Goal: Task Accomplishment & Management: Manage account settings

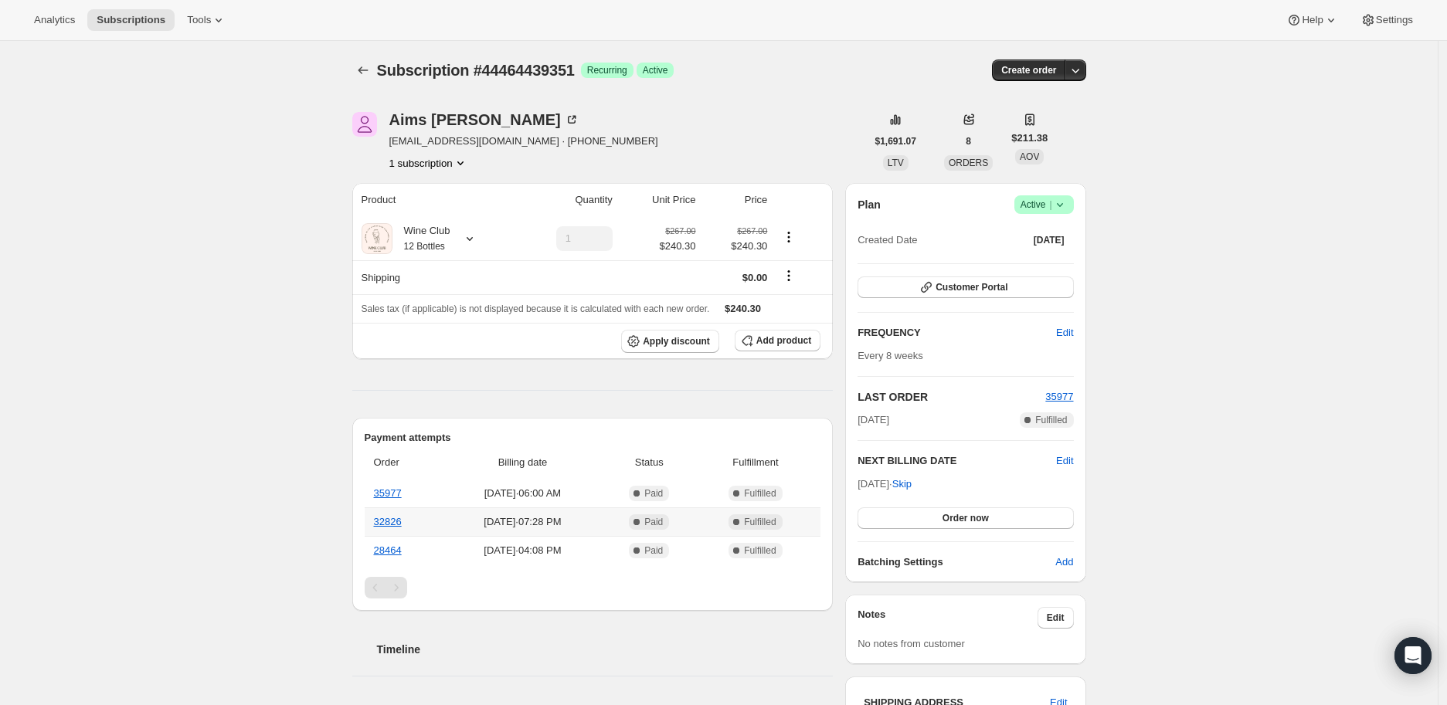
scroll to position [86, 0]
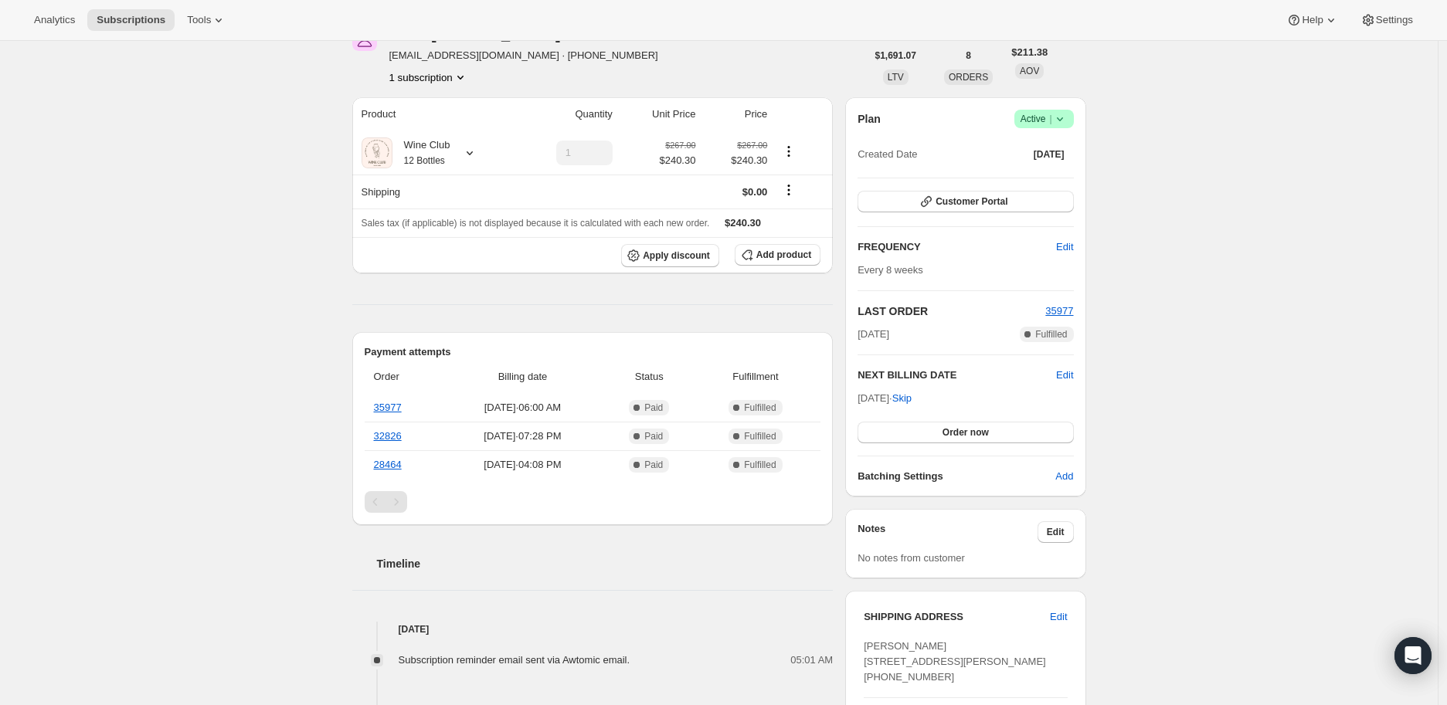
click at [1068, 117] on icon at bounding box center [1059, 118] width 15 height 15
click at [1059, 177] on span "Cancel subscription" at bounding box center [1048, 175] width 87 height 12
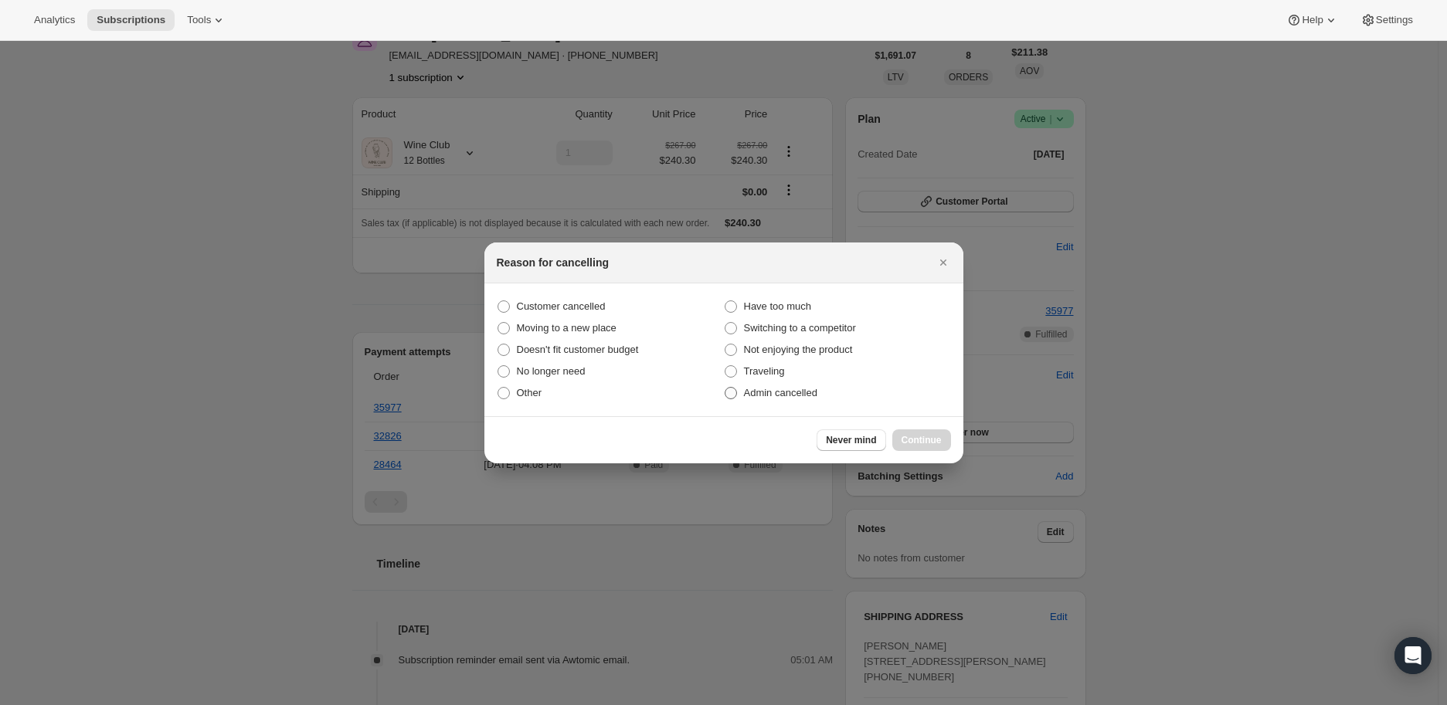
click at [729, 391] on span ":rbl:" at bounding box center [731, 393] width 12 height 12
click at [725, 388] on input "Admin cancelled" at bounding box center [725, 387] width 1 height 1
radio input "true"
click at [913, 442] on span "Continue" at bounding box center [922, 440] width 40 height 12
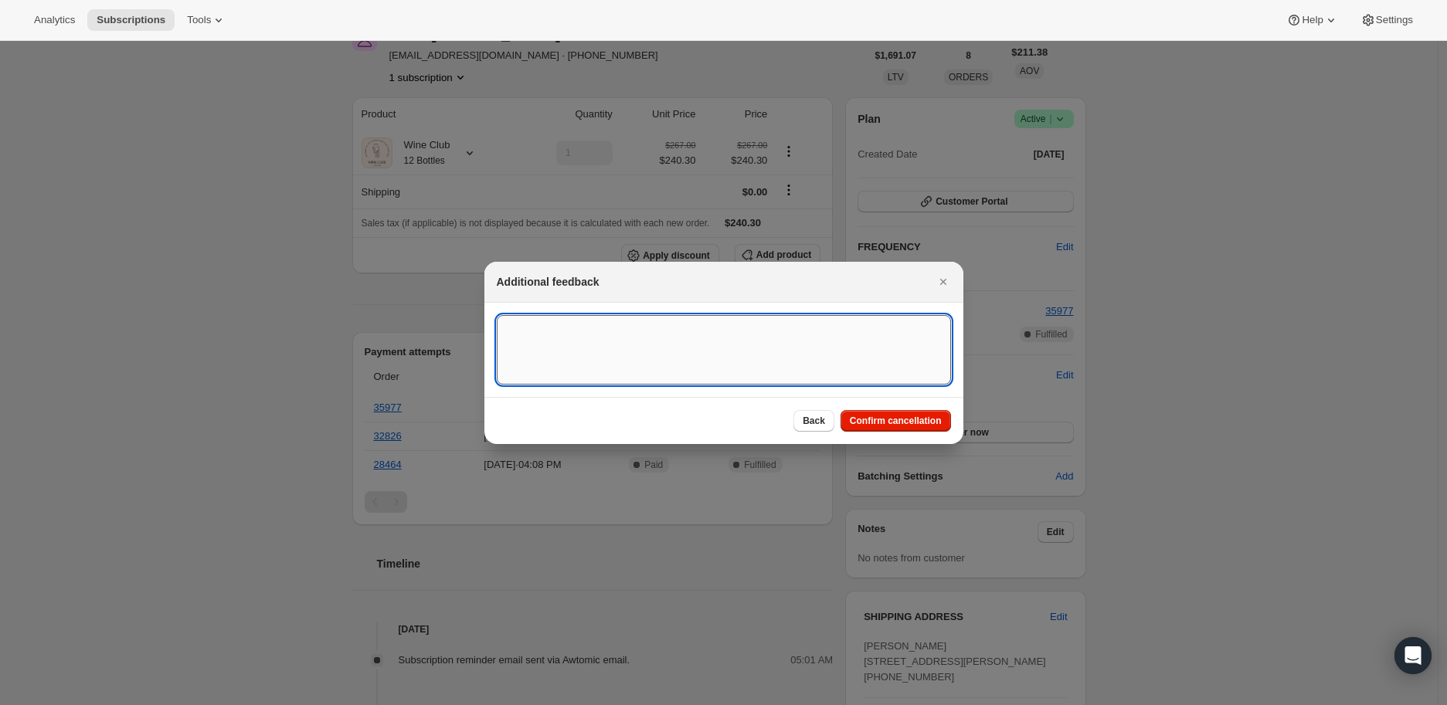
click at [528, 332] on textarea ":rbl:" at bounding box center [724, 350] width 454 height 70
paste textarea "I must cancel for a bit but I love the wine. Please cancel and do not charge fu…"
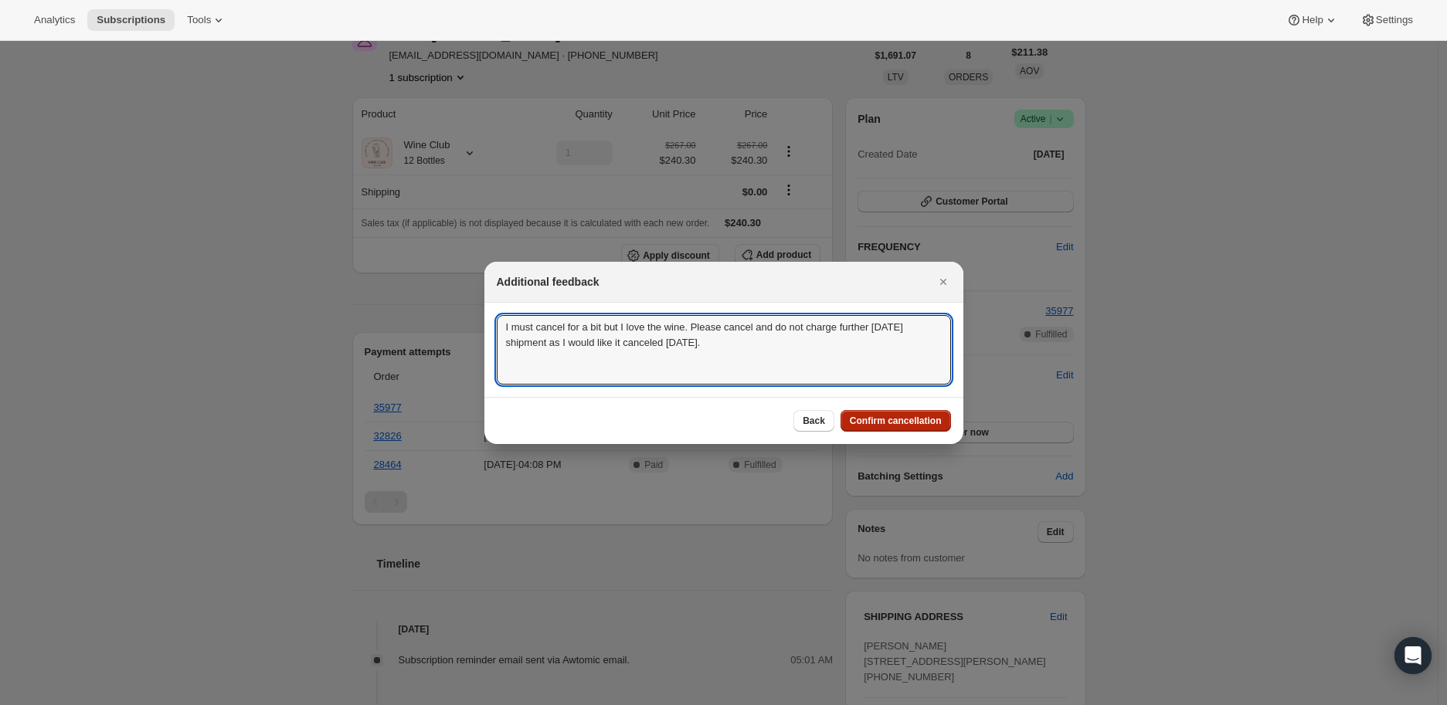
type textarea "I must cancel for a bit but I love the wine. Please cancel and do not charge fu…"
click at [887, 415] on span "Confirm cancellation" at bounding box center [896, 421] width 92 height 12
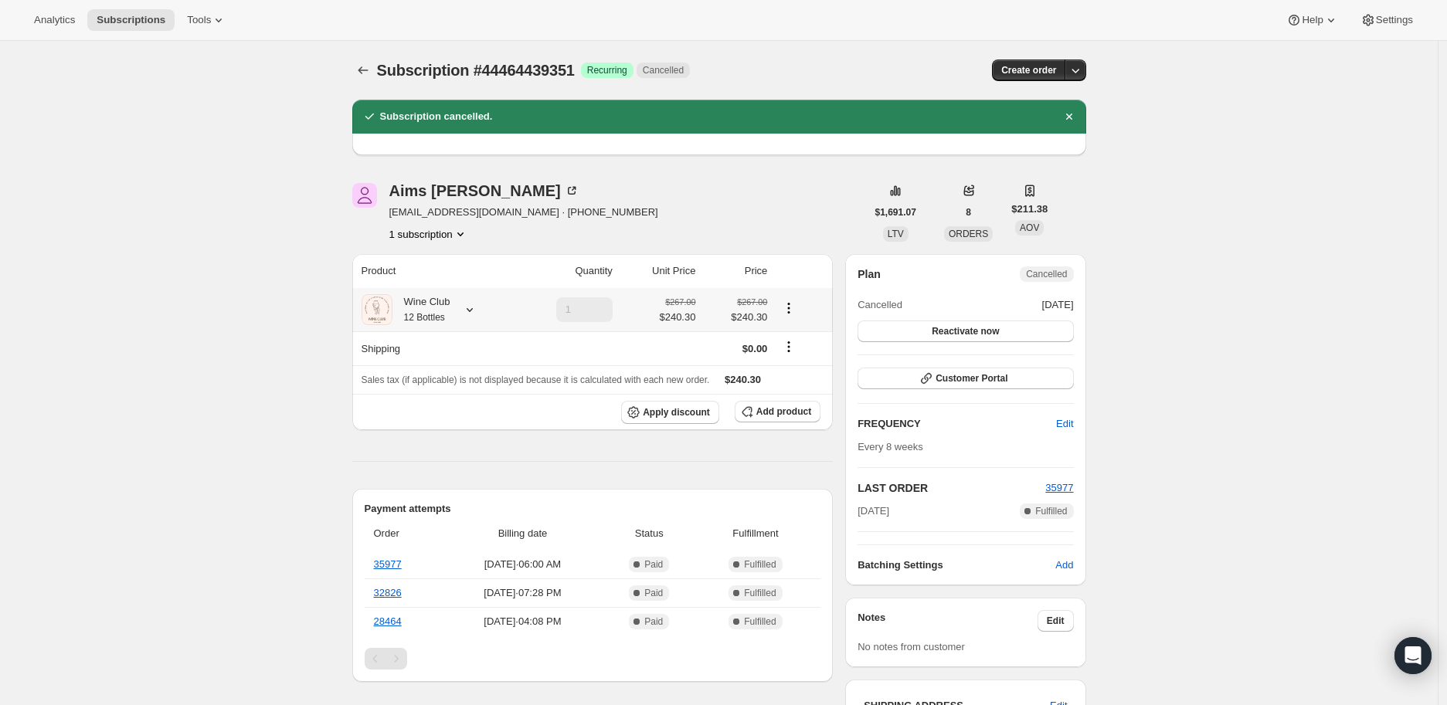
click at [471, 315] on icon at bounding box center [469, 309] width 15 height 15
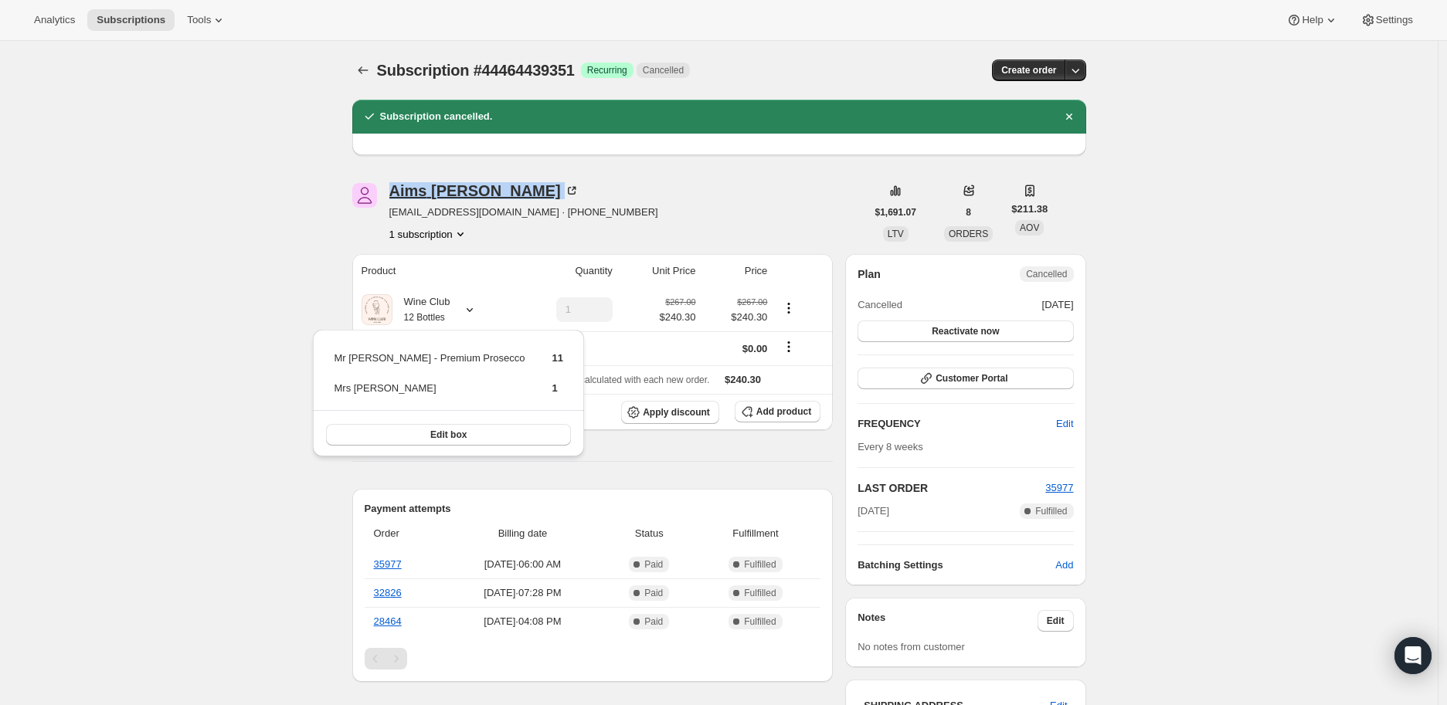
drag, startPoint x: 382, startPoint y: 189, endPoint x: 480, endPoint y: 188, distance: 97.4
click at [480, 188] on div "Aims [PERSON_NAME] [EMAIL_ADDRESS][DOMAIN_NAME] · [PHONE_NUMBER] 1 subscription" at bounding box center [609, 212] width 514 height 59
copy div "Aims [PERSON_NAME]"
